Goal: Find specific page/section: Find specific page/section

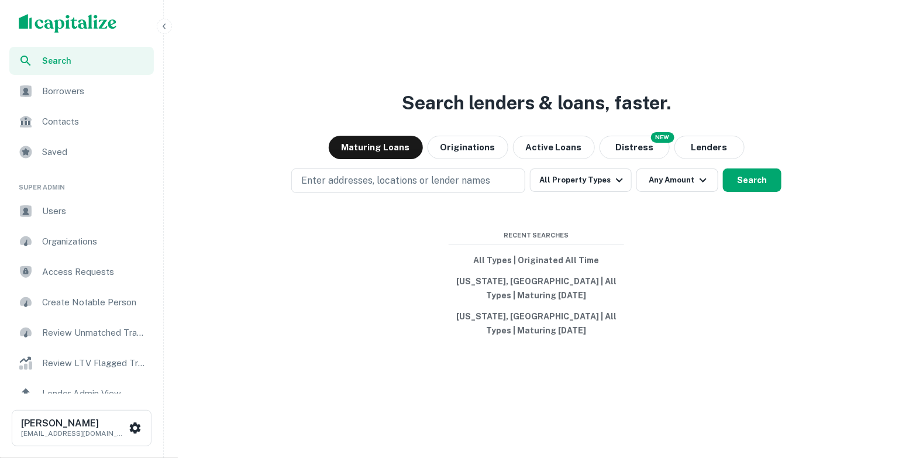
click at [102, 94] on span "Borrowers" at bounding box center [94, 91] width 105 height 14
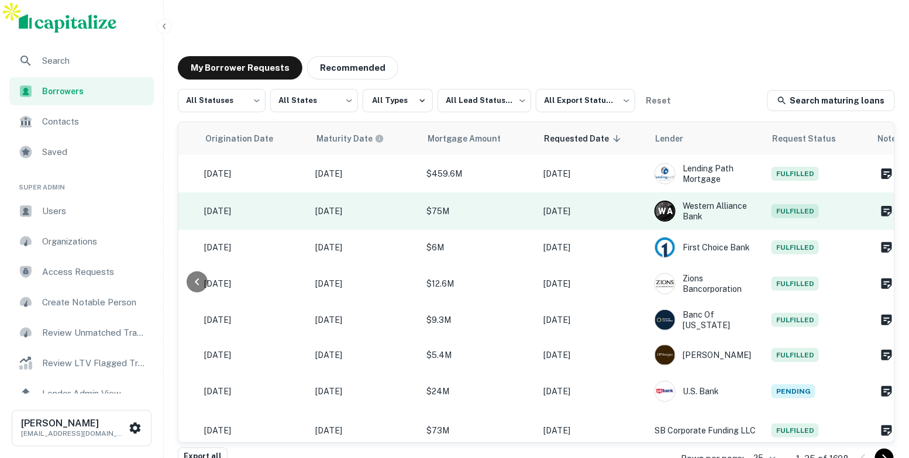
scroll to position [0, 577]
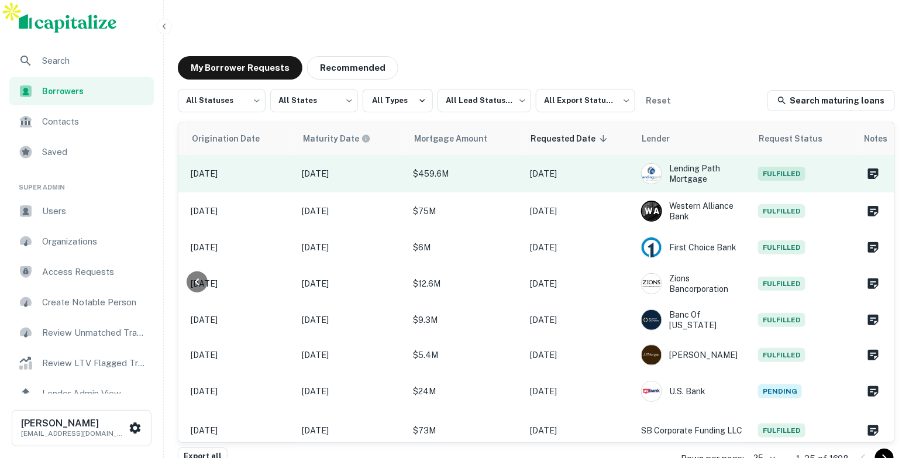
click at [459, 167] on p "$459.6M" at bounding box center [465, 173] width 105 height 13
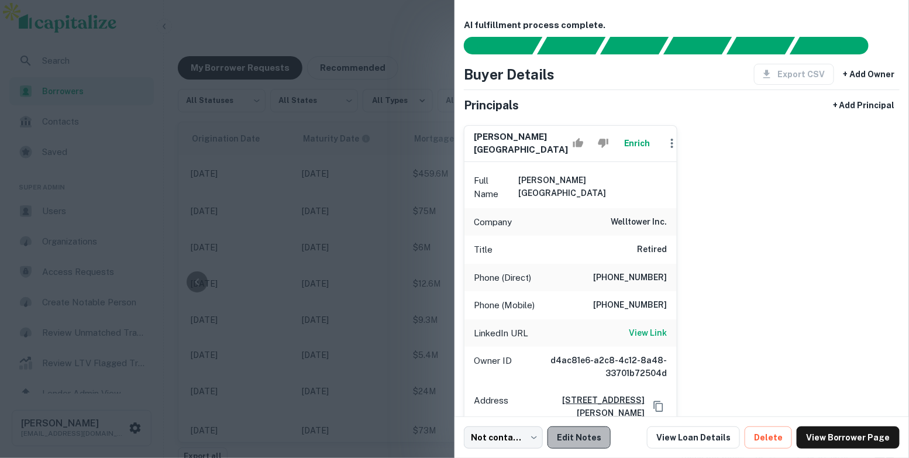
click at [583, 436] on button "Edit Notes" at bounding box center [578, 437] width 63 height 22
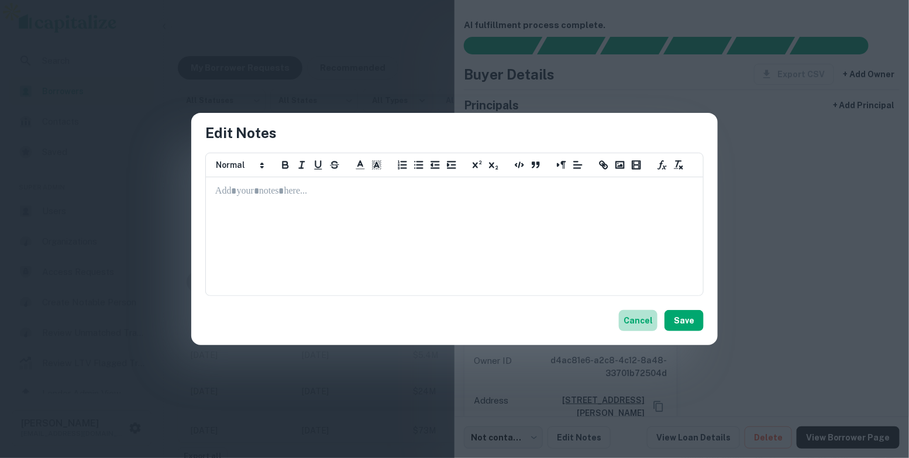
click at [643, 319] on button "Cancel" at bounding box center [638, 320] width 39 height 21
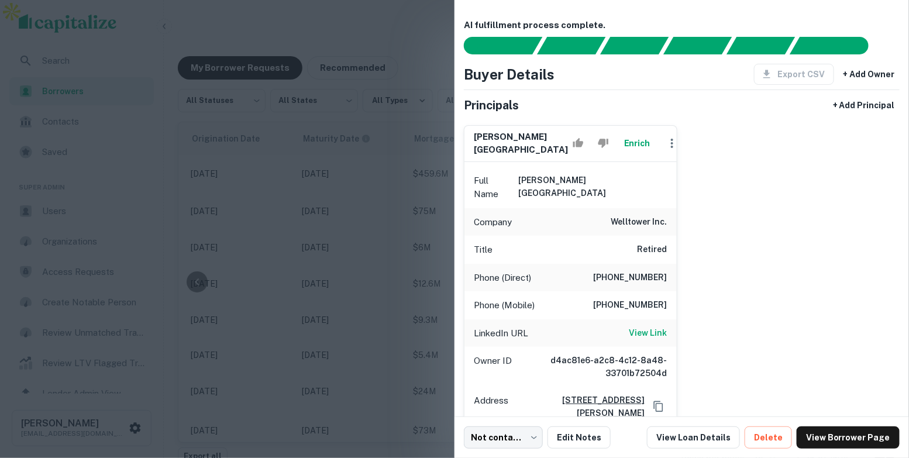
click at [428, 48] on div at bounding box center [454, 229] width 909 height 458
